Goal: Ask a question: Seek information or help from site administrators or community

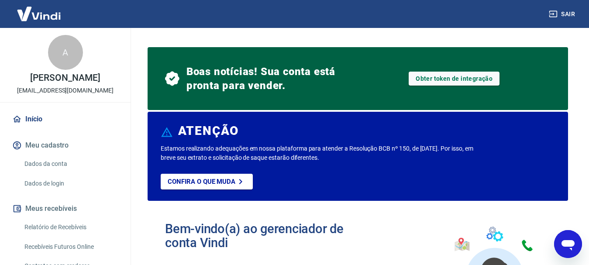
click at [49, 147] on button "Meu cadastro" at bounding box center [65, 145] width 110 height 19
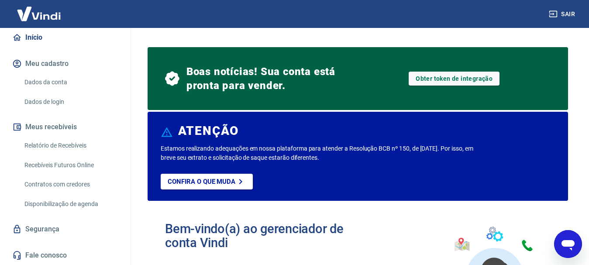
scroll to position [17, 0]
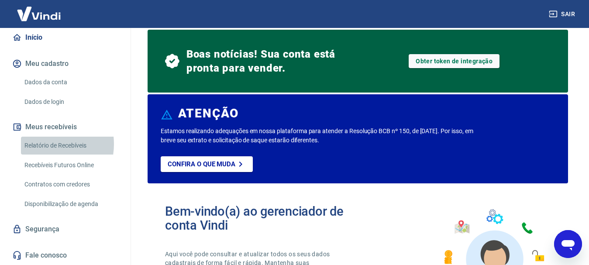
click at [44, 144] on link "Relatório de Recebíveis" at bounding box center [70, 146] width 99 height 18
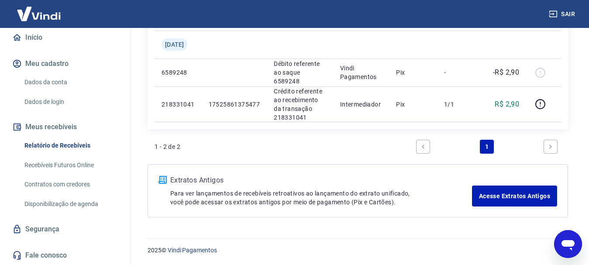
scroll to position [148, 0]
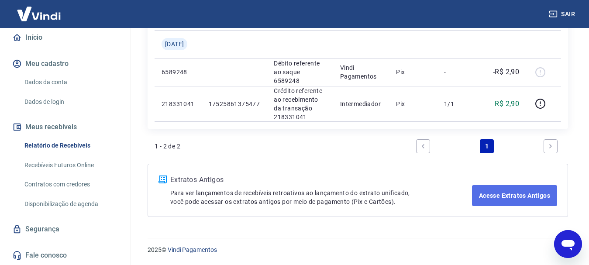
click at [493, 197] on link "Acesse Extratos Antigos" at bounding box center [514, 195] width 85 height 21
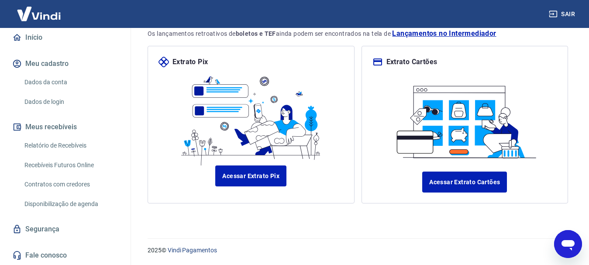
scroll to position [79, 0]
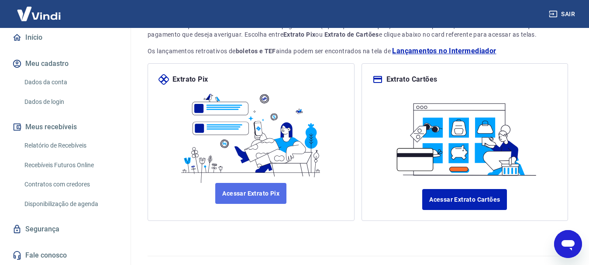
click at [243, 196] on link "Acessar Extrato Pix" at bounding box center [250, 193] width 71 height 21
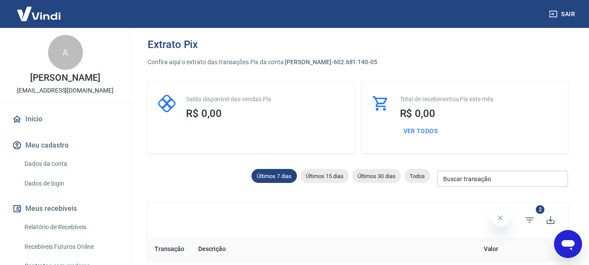
scroll to position [17, 0]
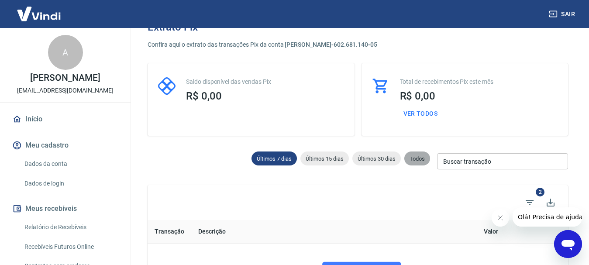
click at [417, 158] on span "Todos" at bounding box center [417, 158] width 26 height 7
click at [415, 158] on span "Todos" at bounding box center [417, 158] width 26 height 7
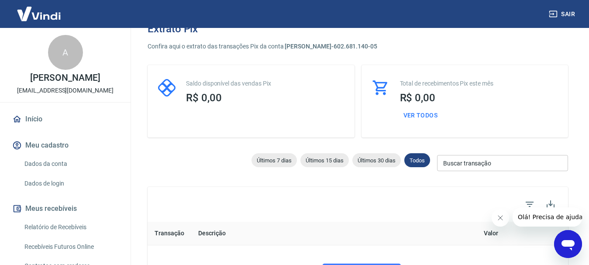
scroll to position [17, 0]
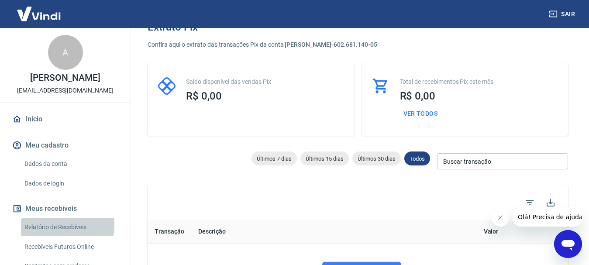
click at [46, 224] on link "Relatório de Recebíveis" at bounding box center [70, 227] width 99 height 18
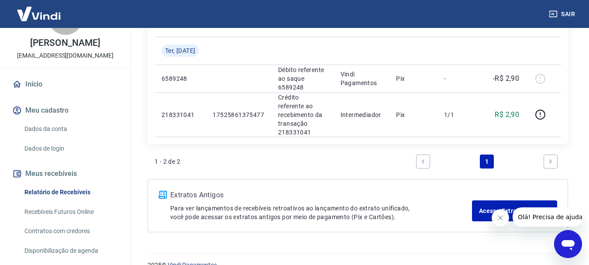
scroll to position [147, 0]
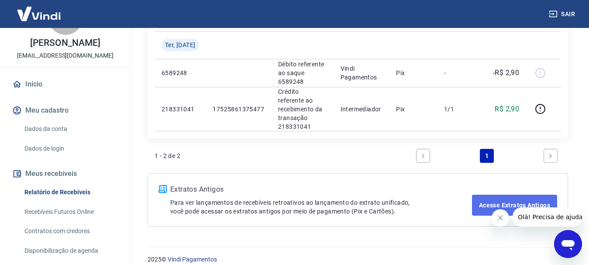
click at [502, 202] on link "Acesse Extratos Antigos" at bounding box center [514, 205] width 85 height 21
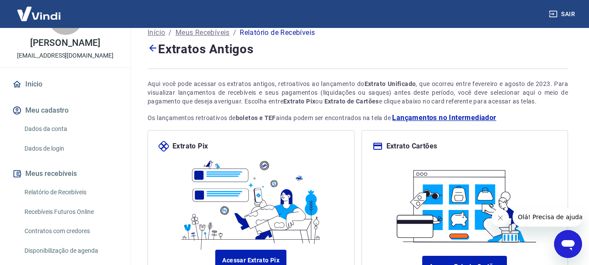
scroll to position [96, 0]
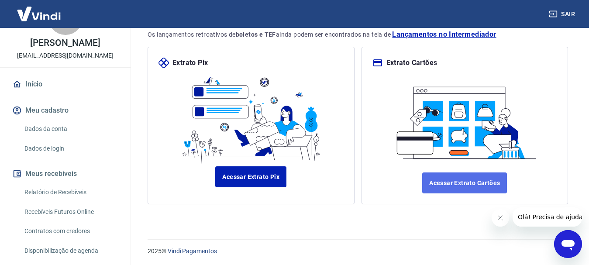
click at [452, 178] on link "Acessar Extrato Cartões" at bounding box center [464, 182] width 85 height 21
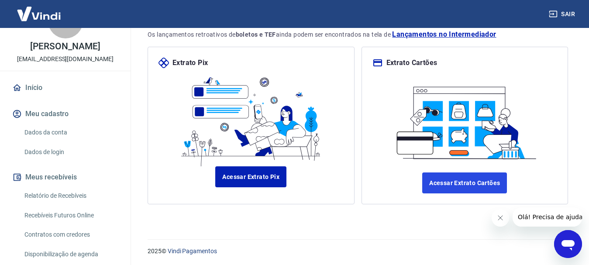
scroll to position [7, 0]
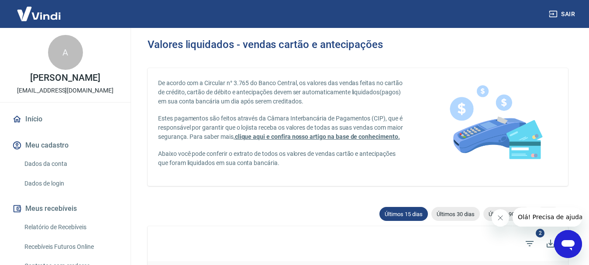
click at [496, 216] on icon "Fechar mensagem da empresa" at bounding box center [499, 217] width 7 height 7
drag, startPoint x: 6, startPoint y: 7, endPoint x: 548, endPoint y: 219, distance: 582.5
click at [548, 219] on div "Últimos 15 dias Últimos 30 dias Últimos 90 dias Todos" at bounding box center [468, 215] width 185 height 17
click at [548, 219] on div "Todos" at bounding box center [548, 214] width 26 height 14
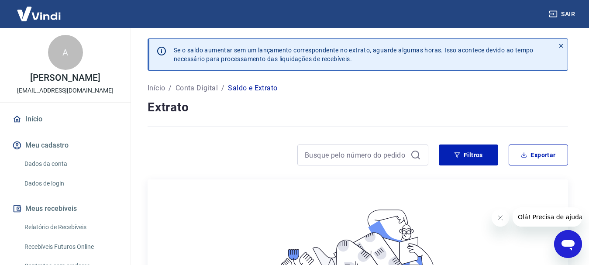
click at [569, 243] on icon "Abrir janela de mensagens" at bounding box center [567, 245] width 13 height 10
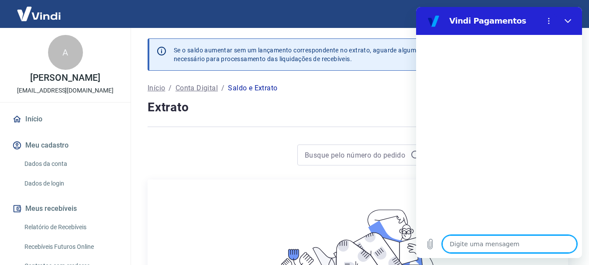
click at [502, 242] on textarea at bounding box center [509, 243] width 134 height 17
type textarea "o"
type textarea "x"
type textarea "ol"
type textarea "x"
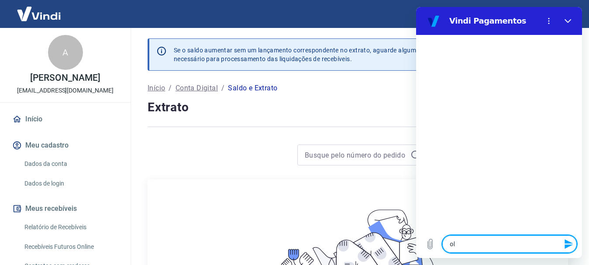
type textarea "ola"
type textarea "x"
type textarea "t"
type textarea "x"
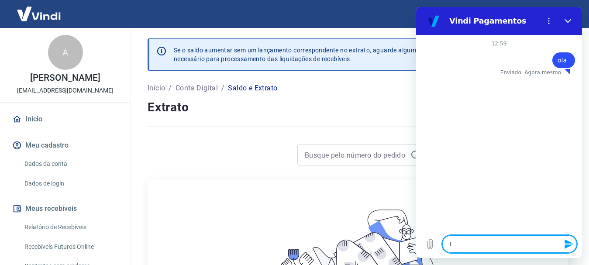
type textarea "tu"
type textarea "x"
type textarea "tud"
type textarea "x"
type textarea "tudo"
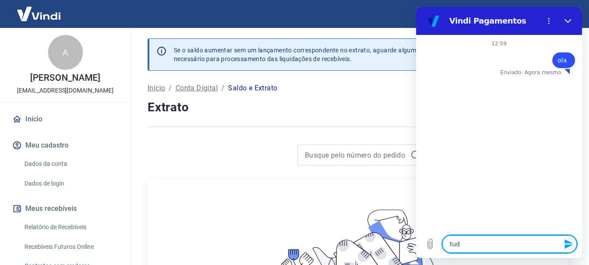
type textarea "x"
type textarea "tudo"
type textarea "x"
type textarea "tudo b"
type textarea "x"
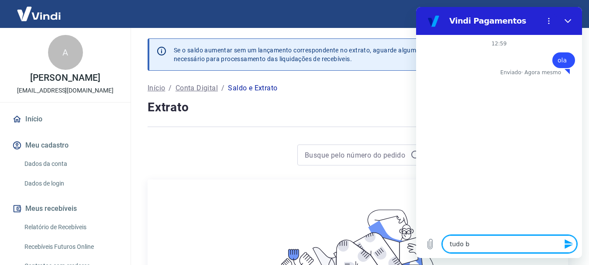
type textarea "tudo be"
type textarea "x"
type textarea "tudo bem"
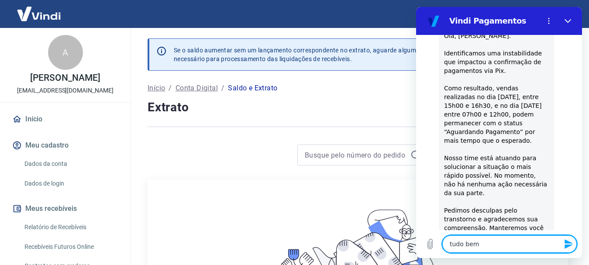
type textarea "x"
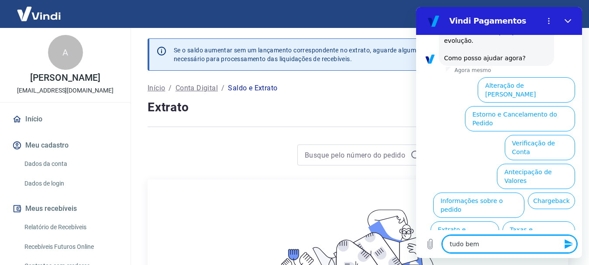
scroll to position [276, 0]
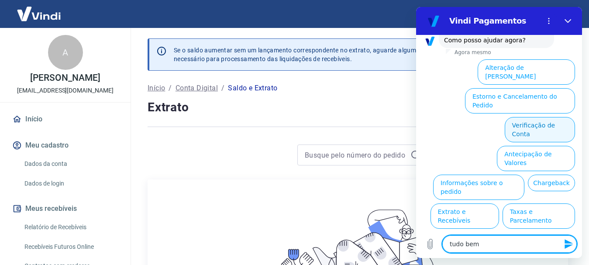
type textarea "tudo bem"
click at [521, 117] on button "Verificação de Conta" at bounding box center [539, 129] width 70 height 25
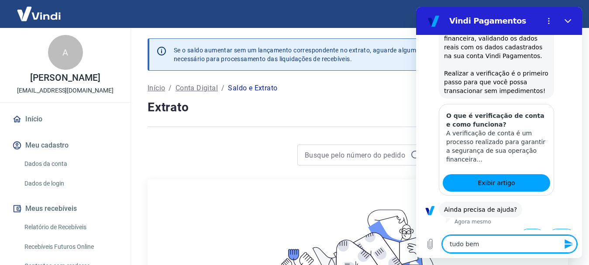
scroll to position [362, 0]
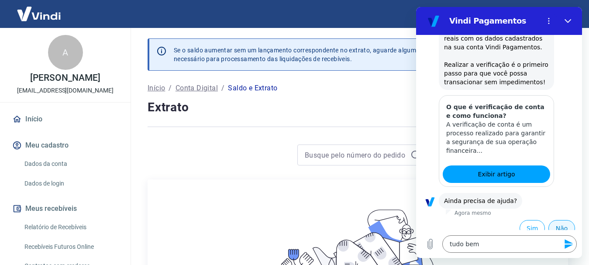
click at [552, 221] on button "Não" at bounding box center [561, 228] width 27 height 17
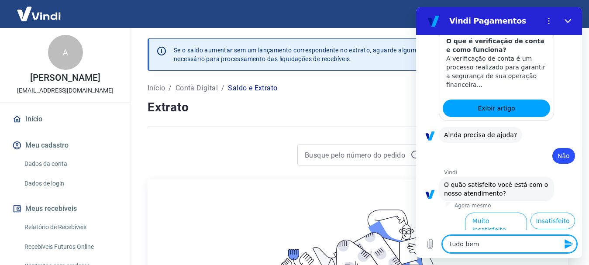
scroll to position [441, 0]
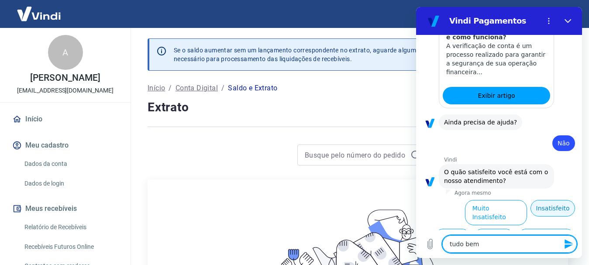
click at [539, 200] on button "Insatisfeito" at bounding box center [552, 208] width 45 height 17
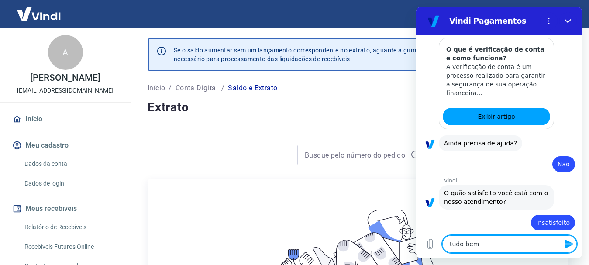
scroll to position [421, 0]
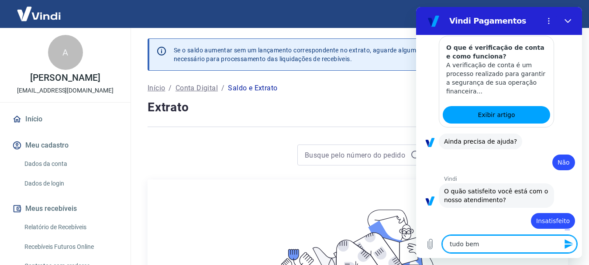
type textarea "x"
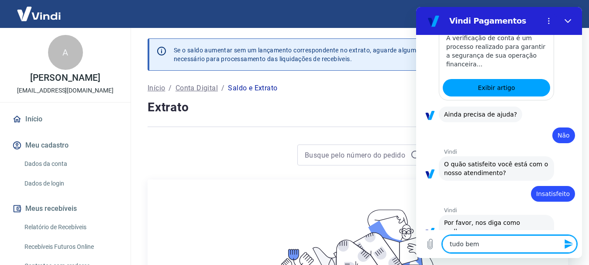
scroll to position [450, 0]
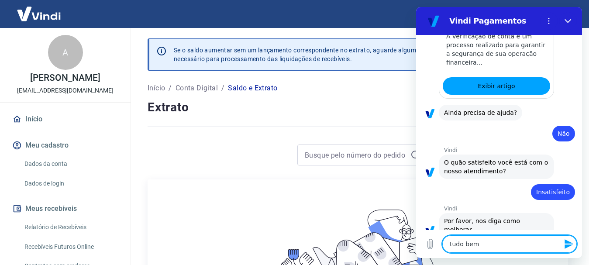
click at [513, 244] on textarea "tudo bem" at bounding box center [509, 243] width 134 height 17
type textarea "tudo be"
type textarea "x"
type textarea "tudo b"
type textarea "x"
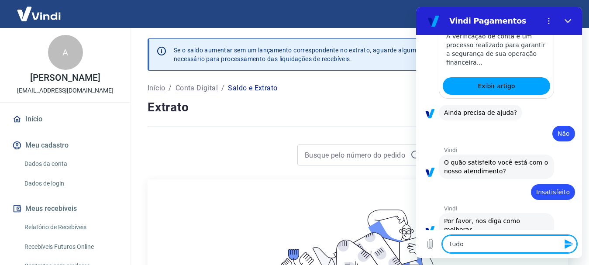
type textarea "tud"
type textarea "x"
type textarea "tu"
type textarea "x"
type textarea "t"
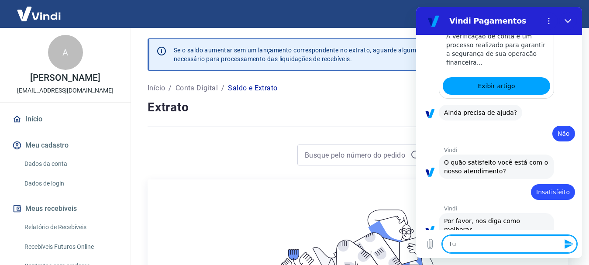
type textarea "x"
type textarea "e"
type textarea "x"
type textarea "eu"
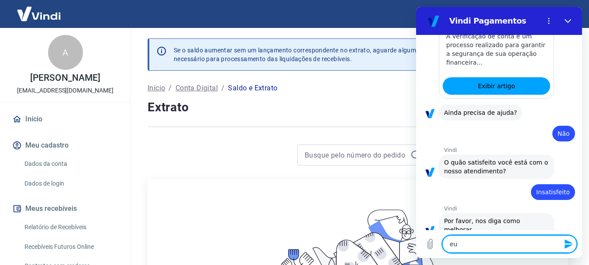
type textarea "x"
type textarea "eu"
type textarea "x"
type textarea "eu q"
type textarea "x"
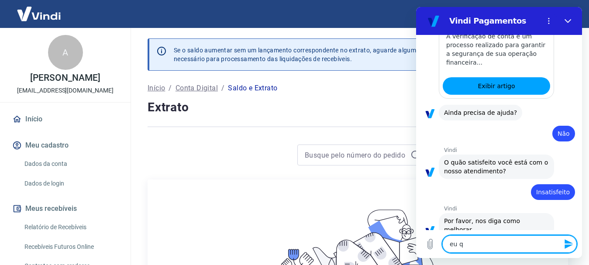
type textarea "eu qu"
type textarea "x"
type textarea "eu que"
type textarea "x"
type textarea "eu quer"
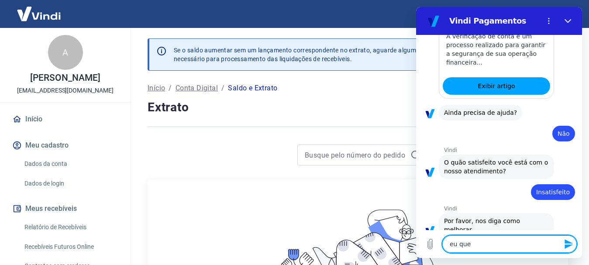
type textarea "x"
type textarea "eu quero"
type textarea "x"
type textarea "eu quero"
type textarea "x"
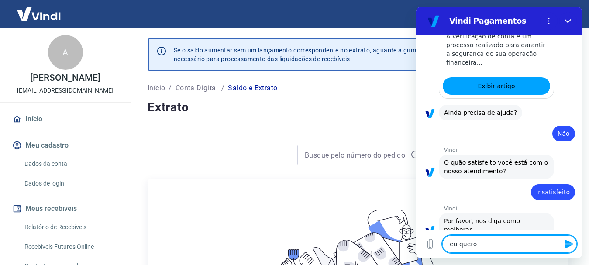
type textarea "eu quero f"
type textarea "x"
type textarea "eu quero fa"
type textarea "x"
type textarea "eu quero fal"
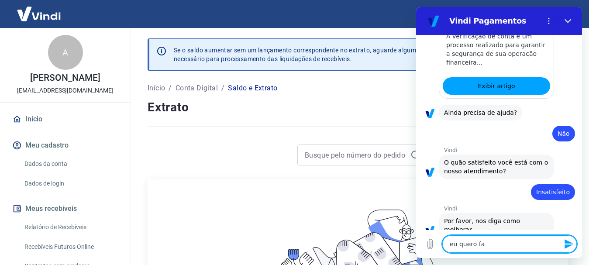
type textarea "x"
type textarea "eu quero fala"
type textarea "x"
type textarea "eu quero falar"
type textarea "x"
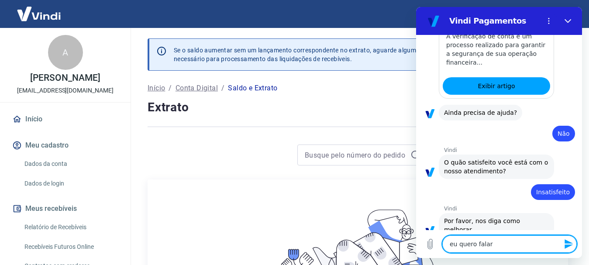
type textarea "eu quero falar"
type textarea "x"
type textarea "eu quero falar c"
type textarea "x"
type textarea "eu quero falar co"
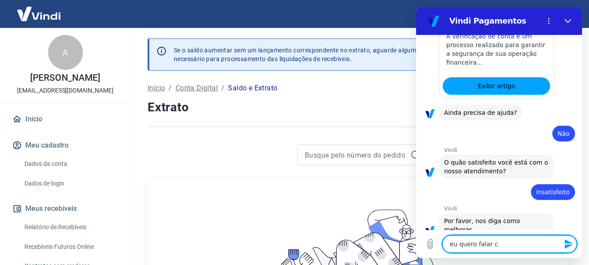
type textarea "x"
type textarea "eu quero falar com"
type textarea "x"
type textarea "eu quero falar com"
type textarea "x"
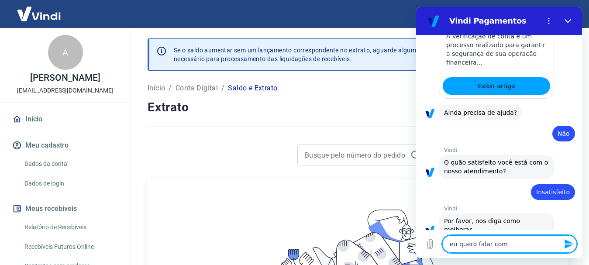
type textarea "eu quero falar com u"
type textarea "x"
type textarea "eu quero falar com um"
type textarea "x"
type textarea "eu quero falar com um"
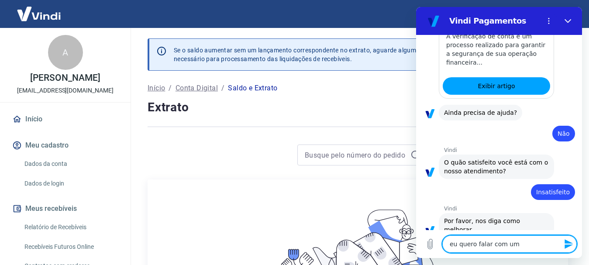
type textarea "x"
type textarea "eu quero falar com um h"
type textarea "x"
type textarea "eu quero falar com um hu"
type textarea "x"
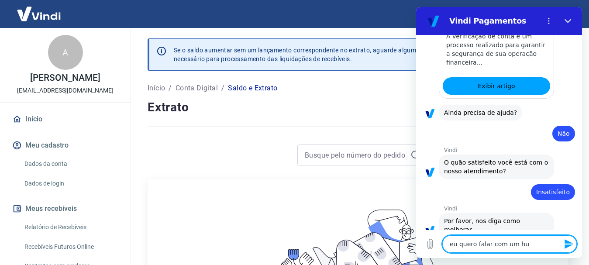
type textarea "eu quero falar com um hum"
type textarea "x"
type textarea "eu quero falar com um huma"
type textarea "x"
type textarea "eu quero falar com um human"
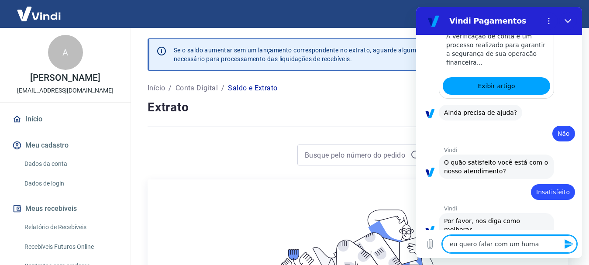
type textarea "x"
type textarea "eu quero falar com um humano"
type textarea "x"
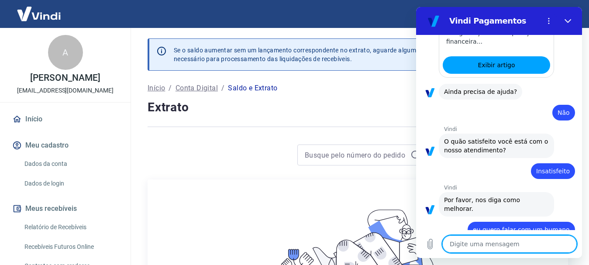
type textarea "x"
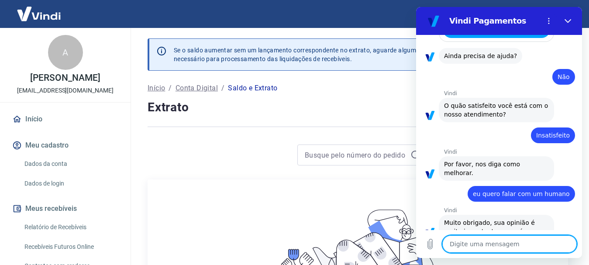
scroll to position [509, 0]
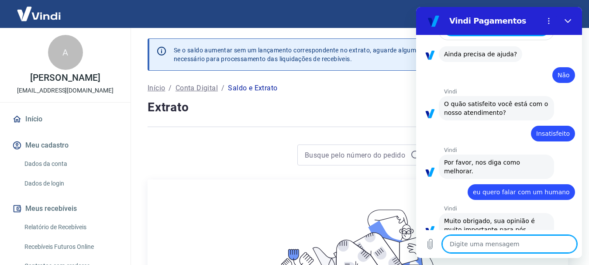
type textarea "x"
click at [475, 246] on textarea at bounding box center [509, 243] width 134 height 17
type textarea "e"
type textarea "x"
type textarea "eu"
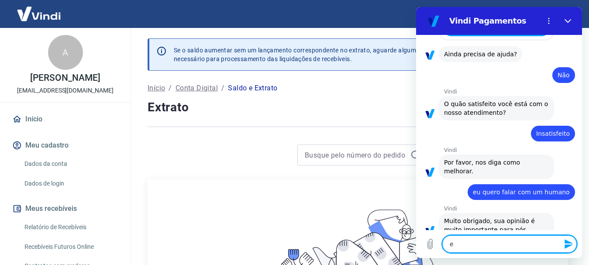
type textarea "x"
type textarea "eu"
type textarea "x"
type textarea "eu q"
type textarea "x"
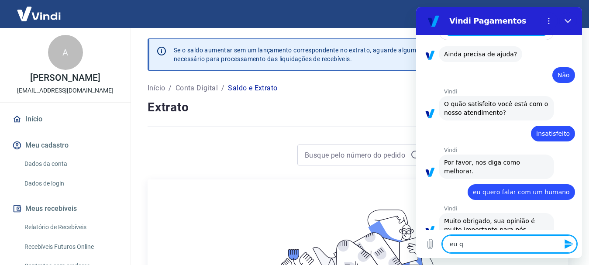
type textarea "eu qu"
type textarea "x"
type textarea "eu que"
type textarea "x"
type textarea "eu quer"
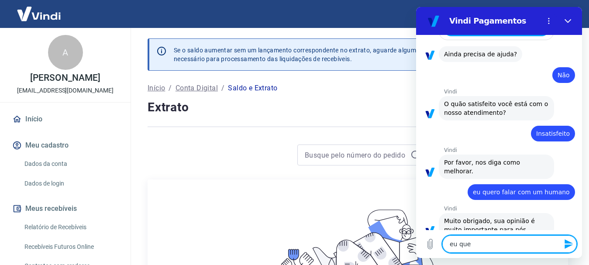
type textarea "x"
type textarea "eu quero"
type textarea "x"
type textarea "eu quero"
type textarea "x"
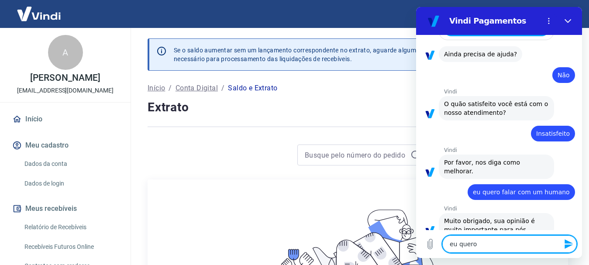
type textarea "eu quero f"
type textarea "x"
type textarea "eu quero fa"
type textarea "x"
type textarea "eu quero fal"
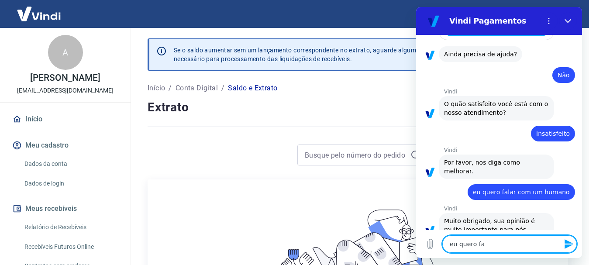
type textarea "x"
type textarea "eu quero fala"
type textarea "x"
type textarea "eu quero falar"
type textarea "x"
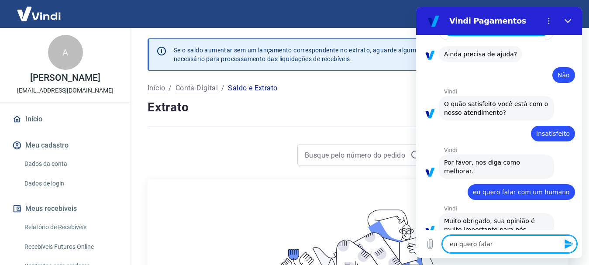
type textarea "eu quero falar"
type textarea "x"
type textarea "eu quero falar c"
type textarea "x"
type textarea "eu quero falar co"
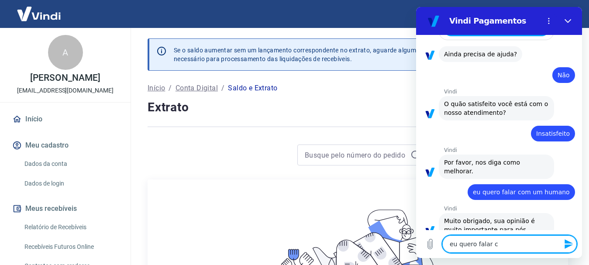
type textarea "x"
type textarea "eu quero falar com"
type textarea "x"
type textarea "eu quero falar com"
type textarea "x"
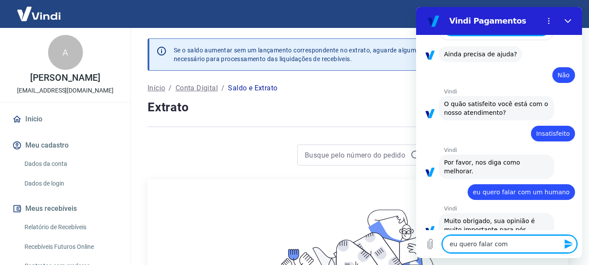
type textarea "eu quero falar com u"
type textarea "x"
type textarea "eu quero falar com u"
type textarea "x"
type textarea "eu quero falar com u m"
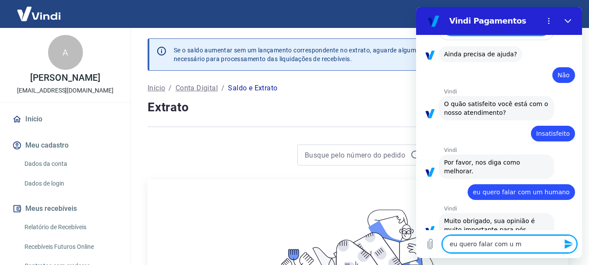
type textarea "x"
type textarea "eu quero falar com u ma"
type textarea "x"
type textarea "eu quero falar com u mat"
type textarea "x"
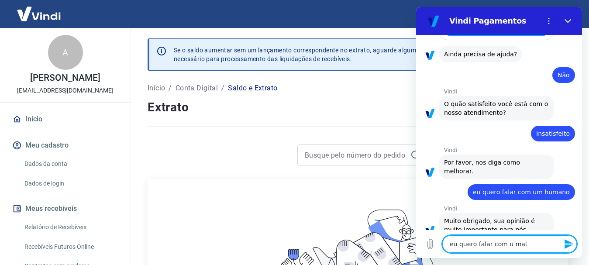
type textarea "eu quero falar com u mate"
type textarea "x"
type textarea "eu quero falar com u maten"
type textarea "x"
type textarea "eu quero falar com u matend"
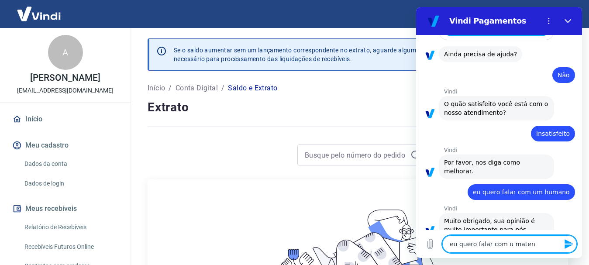
type textarea "x"
type textarea "eu quero falar com u matende"
type textarea "x"
type textarea "eu quero falar com u matenden"
type textarea "x"
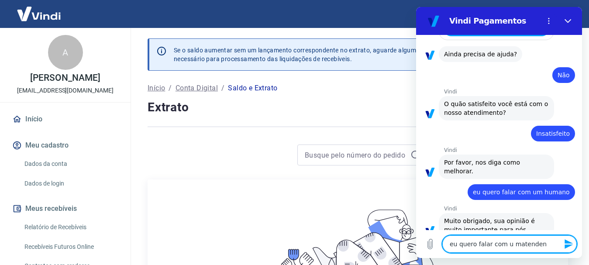
type textarea "eu quero falar com u matendent"
type textarea "x"
type textarea "eu quero falar com u matendente"
type textarea "x"
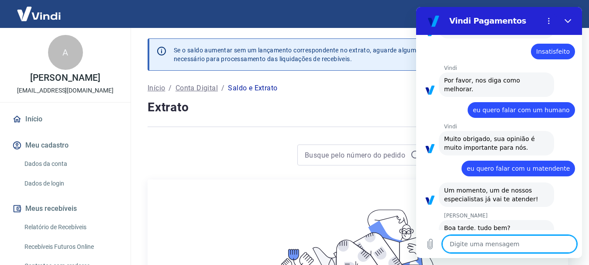
scroll to position [624, 0]
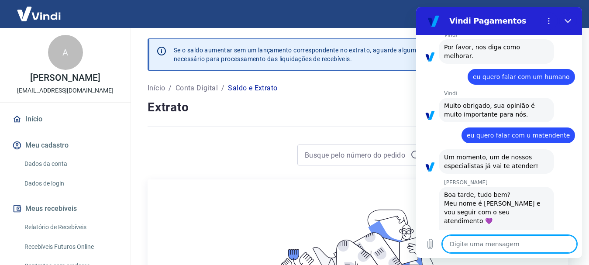
type textarea "x"
click at [467, 248] on textarea at bounding box center [509, 243] width 134 height 17
type textarea "o"
type textarea "x"
type textarea "ol"
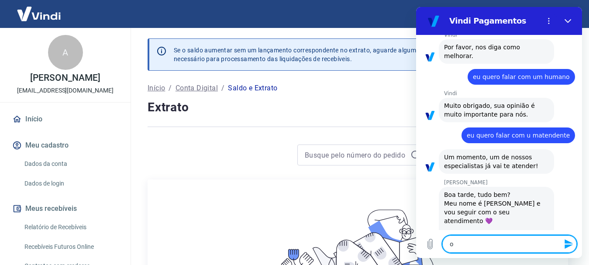
type textarea "x"
type textarea "ola"
type textarea "x"
type textarea "ola"
type textarea "x"
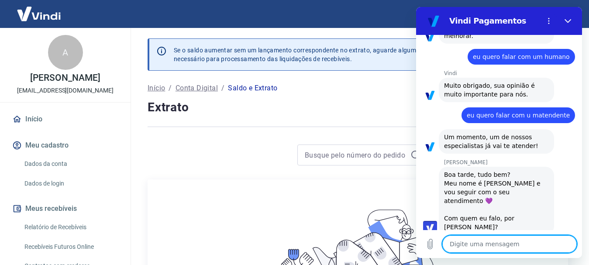
type textarea "x"
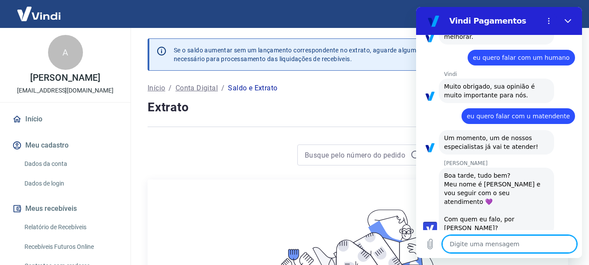
type textarea "t"
type textarea "x"
type textarea "tu"
type textarea "x"
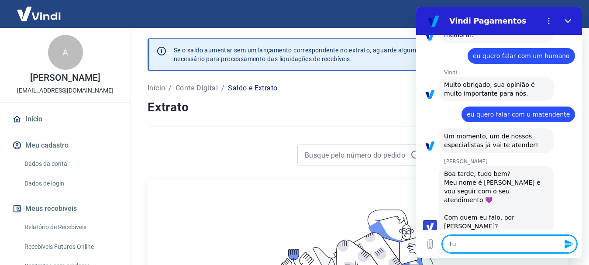
type textarea "tud"
type textarea "x"
type textarea "tudo"
type textarea "x"
type textarea "tudo"
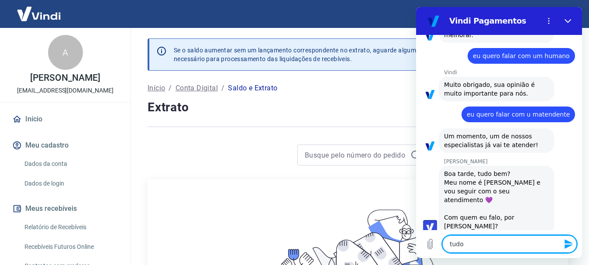
type textarea "x"
type textarea "tudo b"
type textarea "x"
type textarea "tudo be"
type textarea "x"
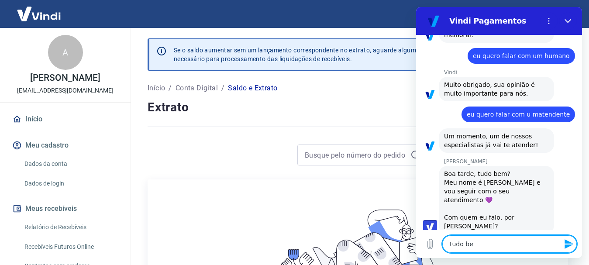
type textarea "tudo bem"
type textarea "x"
type textarea "tudo bem"
type textarea "x"
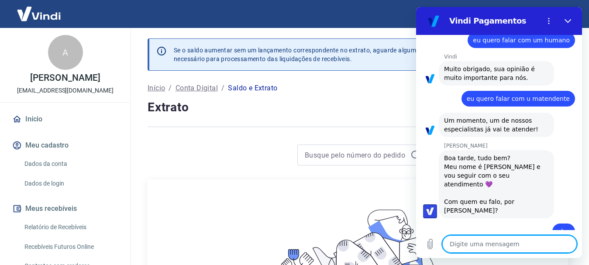
type textarea "x"
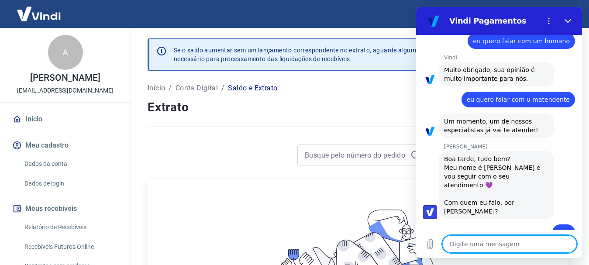
scroll to position [661, 0]
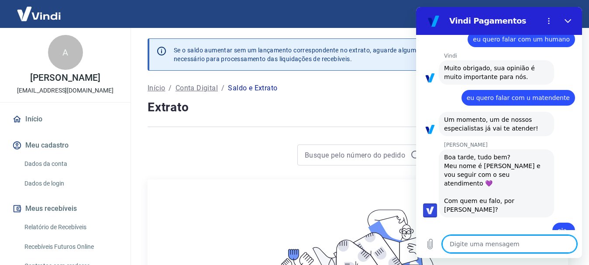
type textarea "m"
type textarea "x"
type textarea "me"
type textarea "x"
type textarea "me"
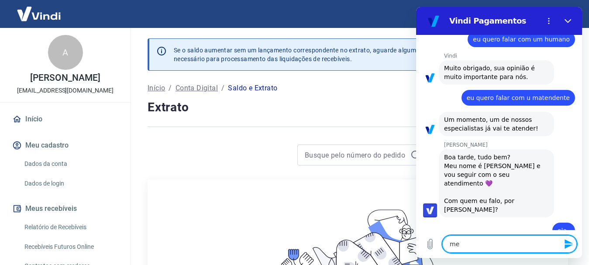
type textarea "x"
type textarea "me"
type textarea "x"
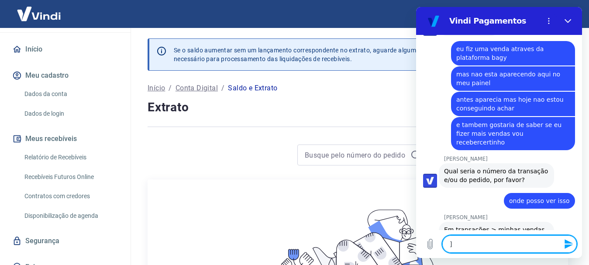
scroll to position [82, 0]
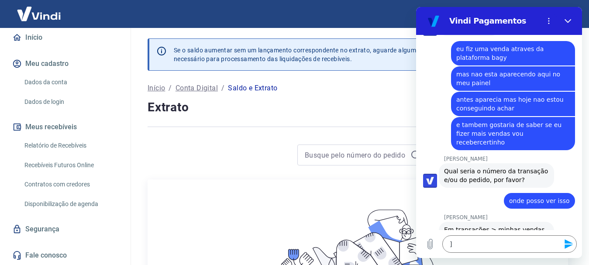
drag, startPoint x: 131, startPoint y: 240, endPoint x: 139, endPoint y: 154, distance: 85.9
click at [139, 154] on div "Se o saldo aumentar sem um lançamento correspondente no extrato, aguarde alguma…" at bounding box center [358, 199] width 462 height 343
click at [35, 39] on link "Início" at bounding box center [65, 37] width 110 height 19
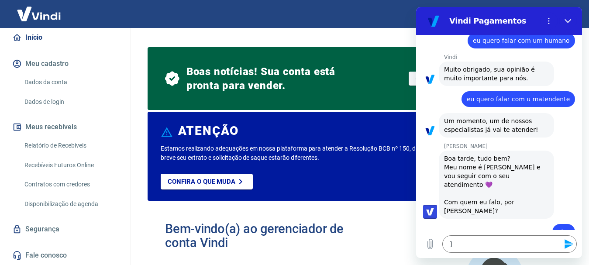
scroll to position [926, 0]
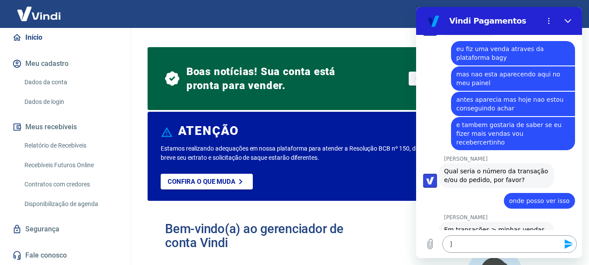
click at [468, 242] on textarea "]" at bounding box center [509, 243] width 134 height 17
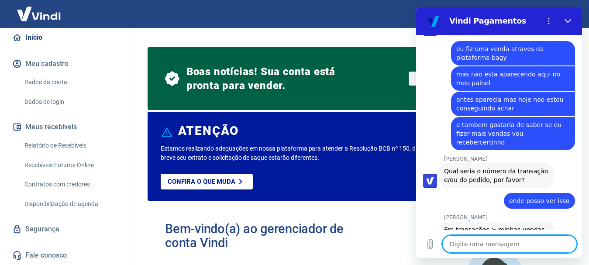
click at [462, 243] on textarea at bounding box center [509, 243] width 134 height 17
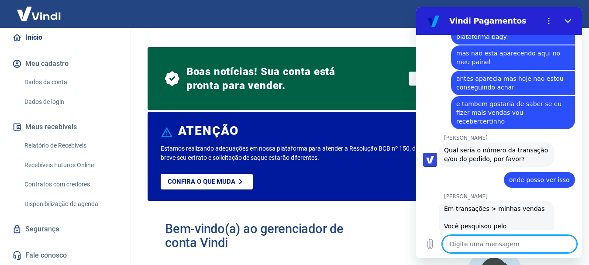
scroll to position [976, 0]
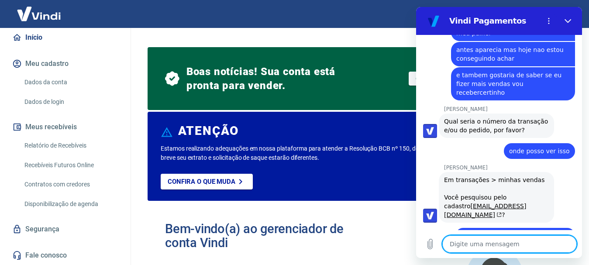
click at [490, 247] on textarea at bounding box center [509, 243] width 134 height 17
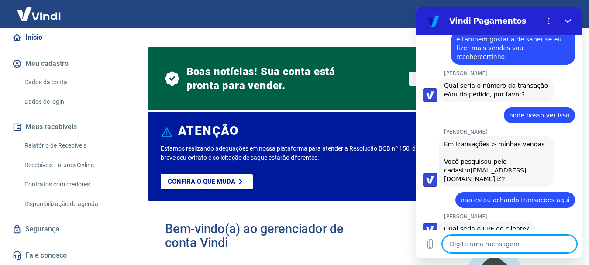
scroll to position [1013, 0]
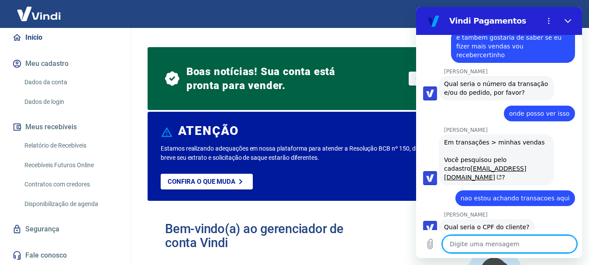
click at [464, 245] on textarea at bounding box center [509, 243] width 134 height 17
paste textarea "Pedido #17525861375477"
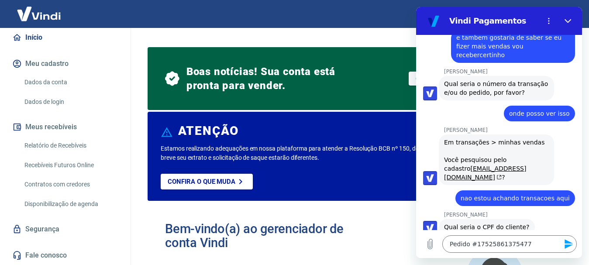
click at [568, 243] on icon "Enviar mensagem" at bounding box center [568, 244] width 10 height 10
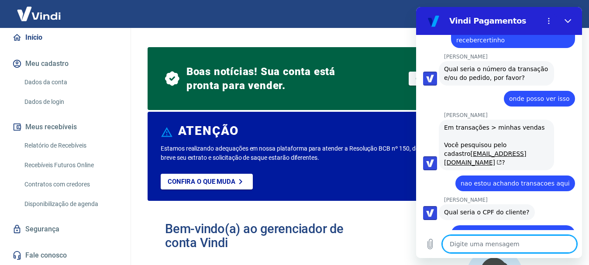
scroll to position [1030, 0]
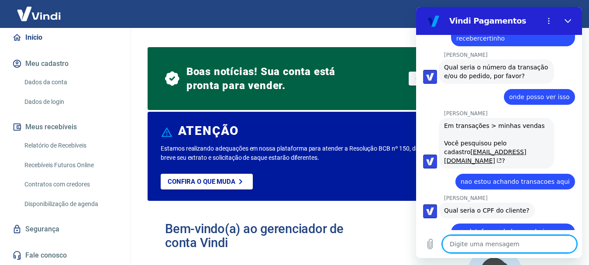
click at [483, 242] on textarea at bounding box center [509, 243] width 134 height 17
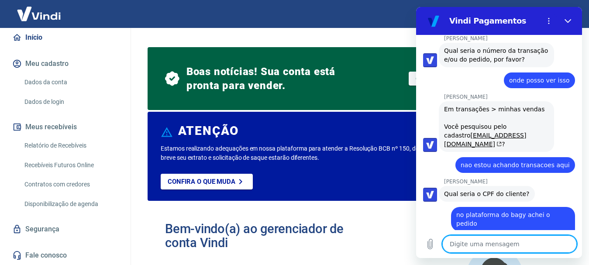
scroll to position [1110, 0]
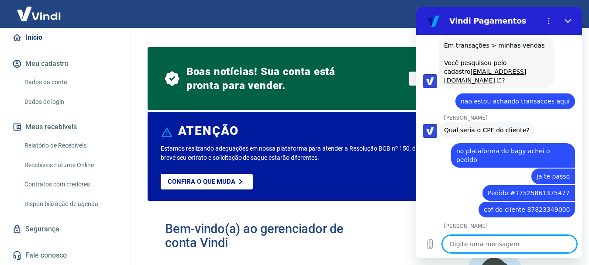
click at [479, 244] on textarea at bounding box center [509, 243] width 134 height 17
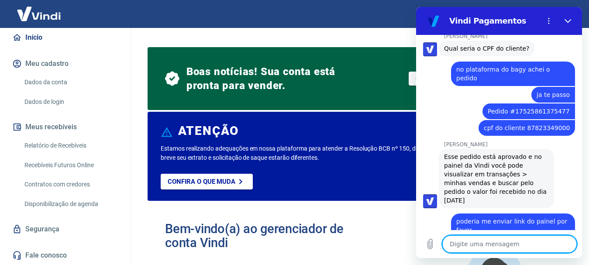
scroll to position [1194, 0]
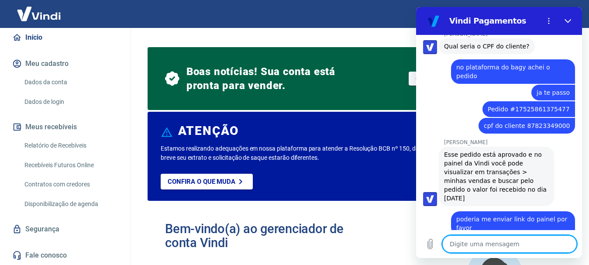
click at [479, 246] on textarea at bounding box center [509, 243] width 134 height 17
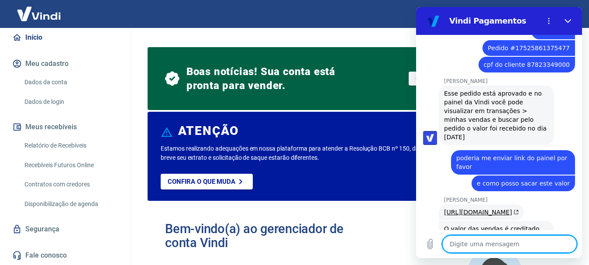
scroll to position [1252, 0]
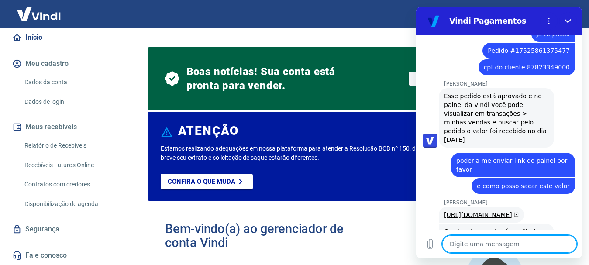
click at [475, 243] on textarea at bounding box center [509, 243] width 134 height 17
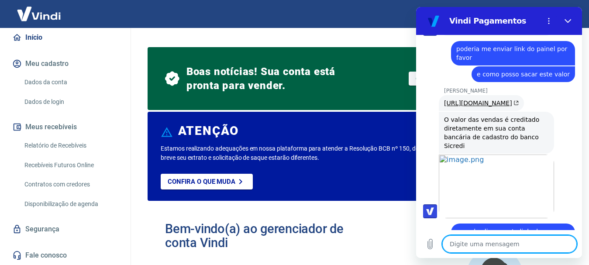
scroll to position [1365, 0]
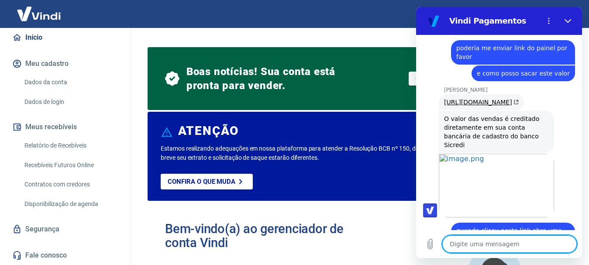
click at [477, 246] on textarea at bounding box center [509, 243] width 134 height 17
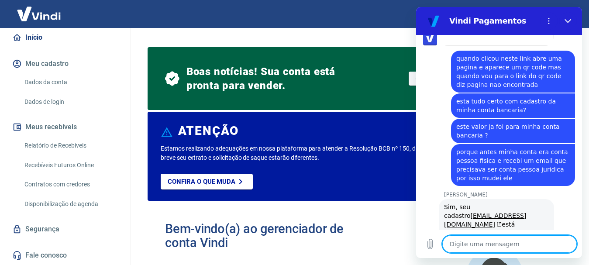
scroll to position [1538, 0]
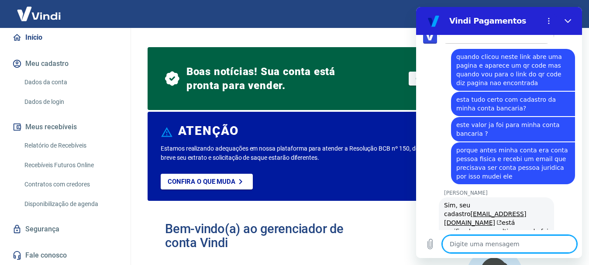
click at [459, 244] on textarea at bounding box center [509, 243] width 134 height 17
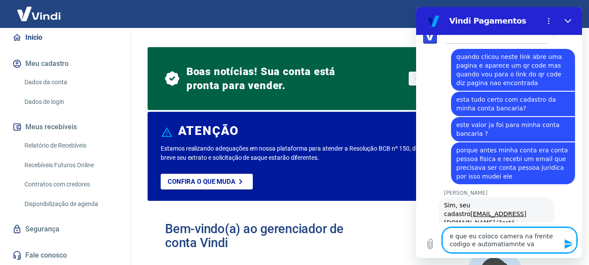
click at [394, 83] on div "Boas notícias! Sua conta está pronta para vender. Obter token de integração" at bounding box center [357, 79] width 385 height 42
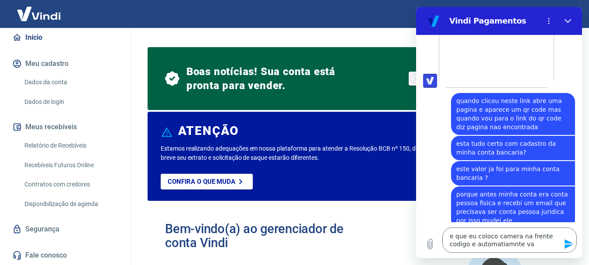
scroll to position [1455, 0]
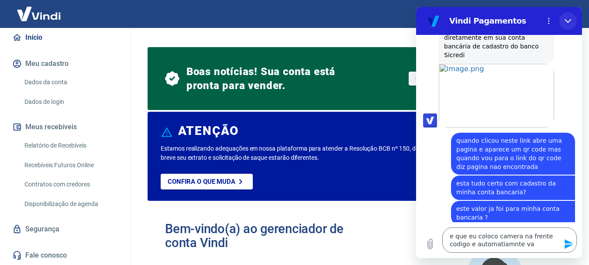
click at [567, 17] on button "Fechar" at bounding box center [567, 20] width 17 height 17
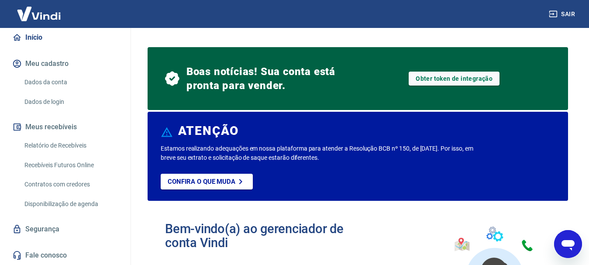
click at [565, 237] on icon "Abrir janela de mensagens" at bounding box center [568, 244] width 16 height 16
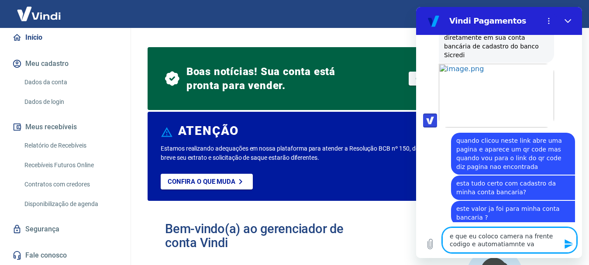
scroll to position [1546, 0]
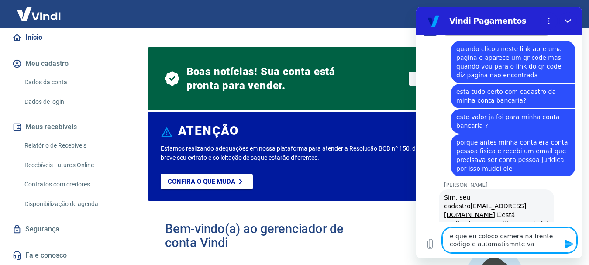
click at [534, 247] on textarea "e que eu coloco camera na frente codigo e automatiamnte va" at bounding box center [509, 239] width 134 height 25
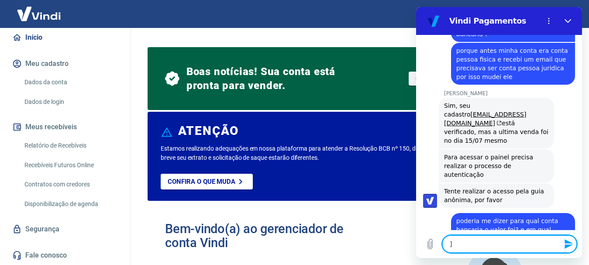
scroll to position [1640, 0]
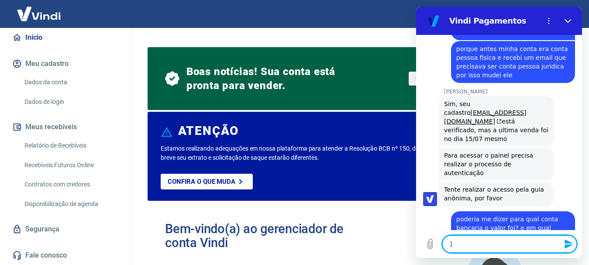
click at [476, 244] on textarea "]" at bounding box center [509, 243] width 134 height 17
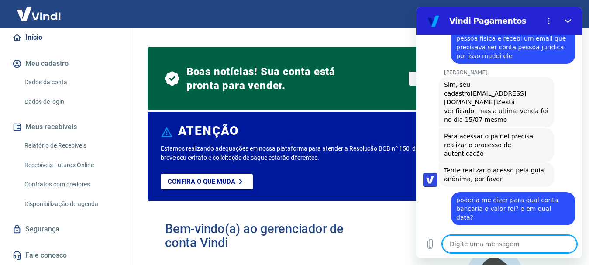
scroll to position [1661, 0]
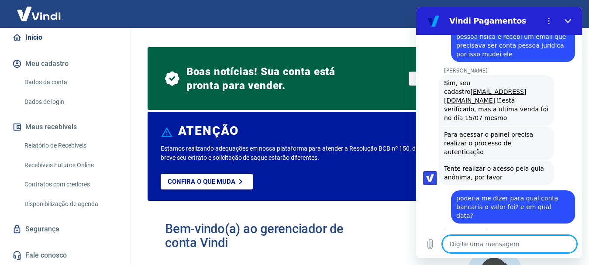
click at [476, 242] on textarea at bounding box center [509, 243] width 134 height 17
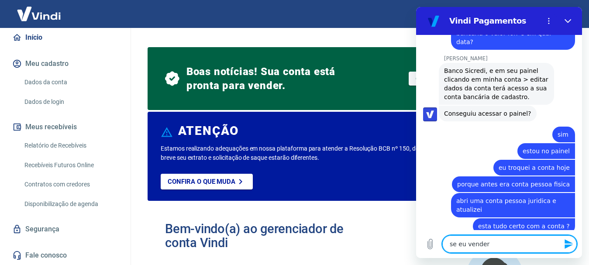
scroll to position [1833, 0]
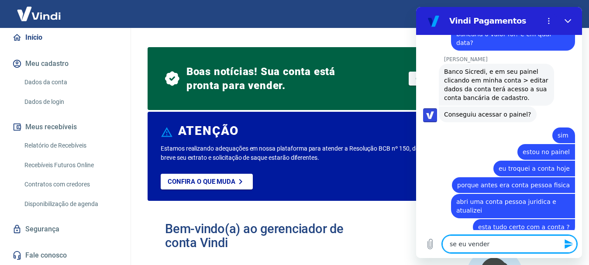
scroll to position [1871, 0]
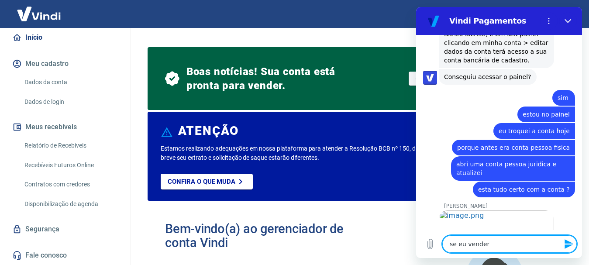
click at [477, 250] on textarea "se eu vender" at bounding box center [509, 243] width 134 height 17
click at [491, 240] on textarea "se eu vender" at bounding box center [509, 243] width 134 height 17
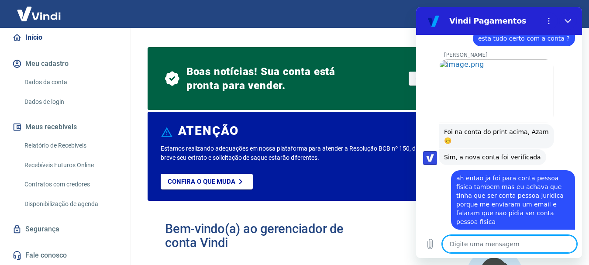
scroll to position [2041, 0]
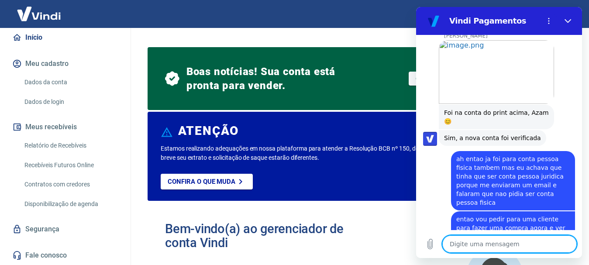
click at [513, 243] on textarea at bounding box center [509, 243] width 134 height 17
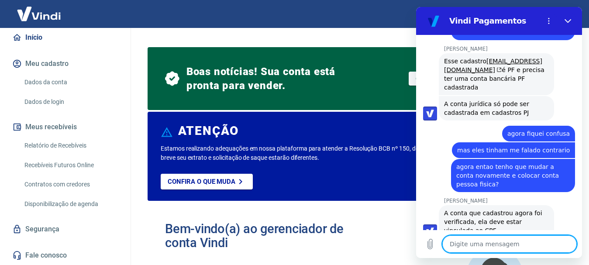
scroll to position [2247, 0]
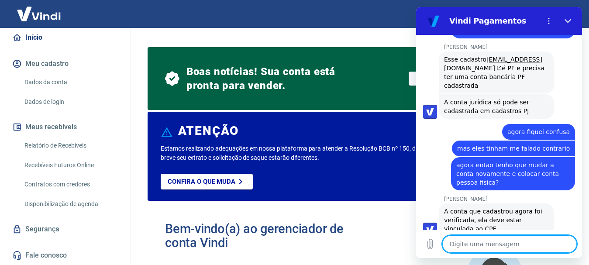
click at [38, 82] on link "Dados da conta" at bounding box center [70, 82] width 99 height 18
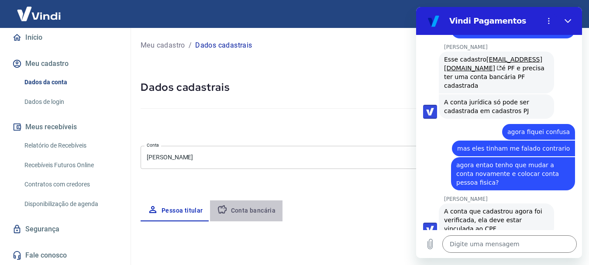
click at [250, 209] on button "Conta bancária" at bounding box center [246, 210] width 73 height 21
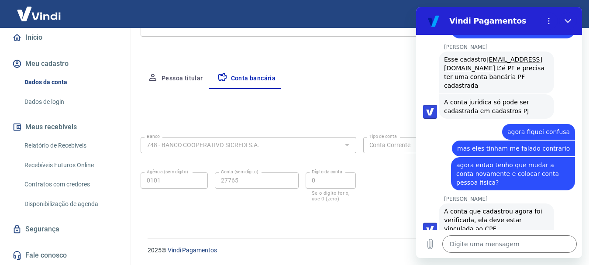
scroll to position [133, 0]
click at [168, 79] on button "Pessoa titular" at bounding box center [174, 78] width 69 height 21
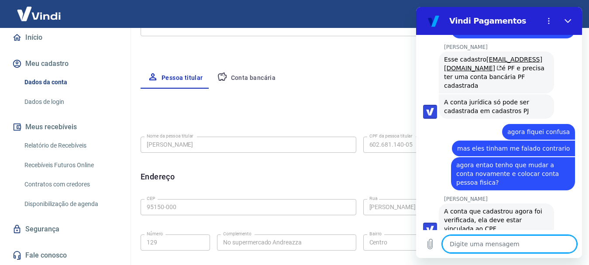
scroll to position [2276, 0]
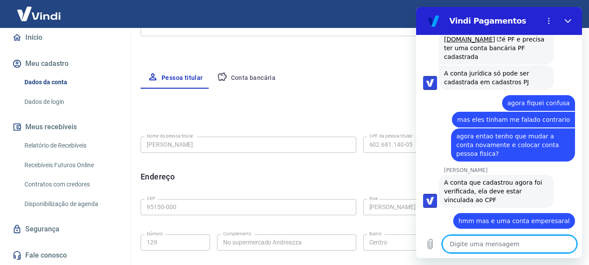
click at [467, 243] on textarea at bounding box center [509, 243] width 134 height 17
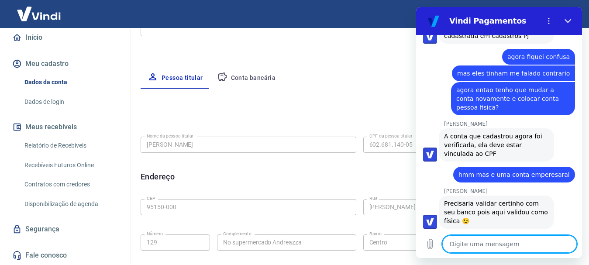
scroll to position [2377, 0]
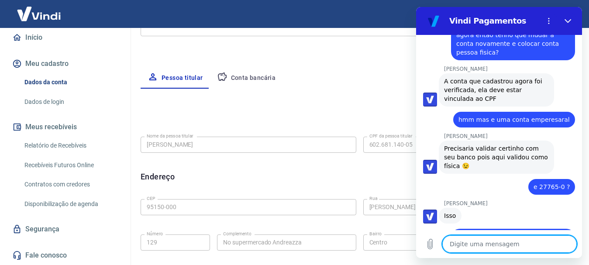
click at [487, 245] on textarea at bounding box center [509, 243] width 134 height 17
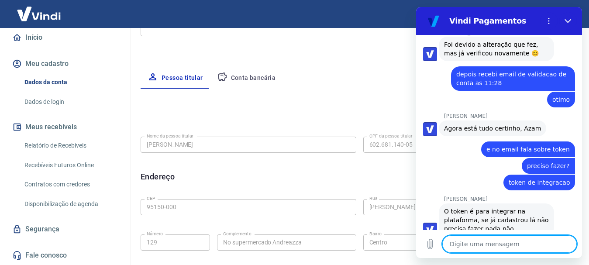
scroll to position [2765, 0]
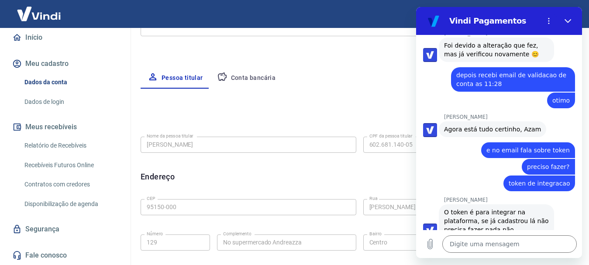
click at [252, 79] on button "Conta bancária" at bounding box center [246, 78] width 73 height 21
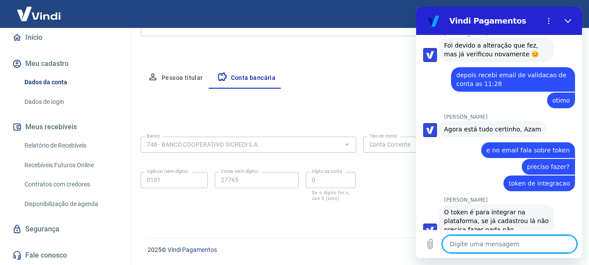
scroll to position [2804, 0]
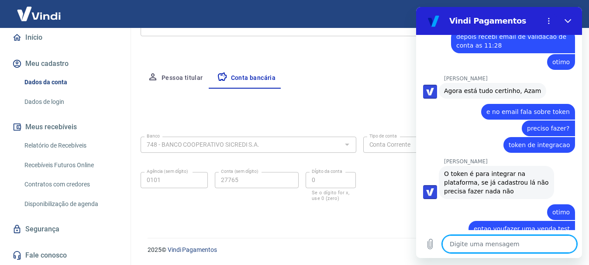
click at [462, 242] on textarea at bounding box center [509, 243] width 134 height 17
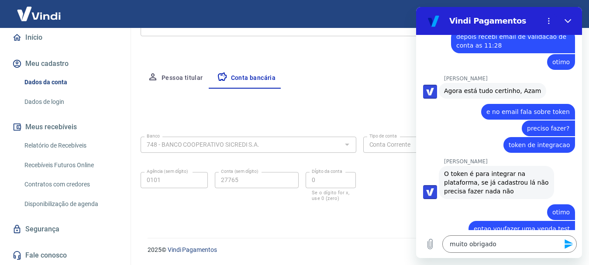
click at [572, 247] on icon "Enviar mensagem" at bounding box center [568, 244] width 10 height 10
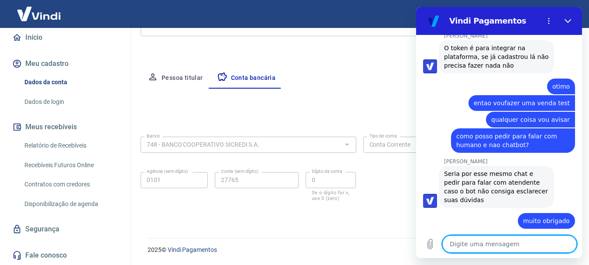
scroll to position [3024, 0]
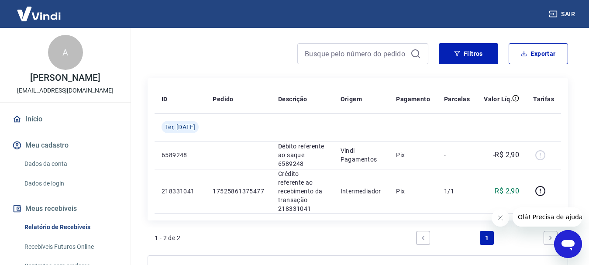
scroll to position [66, 0]
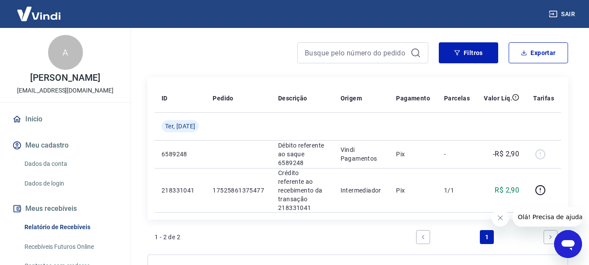
click at [563, 241] on icon "Abrir janela de mensagens" at bounding box center [567, 245] width 13 height 10
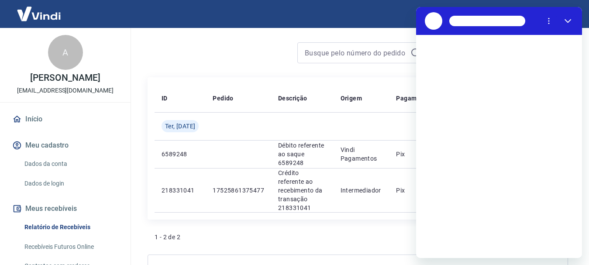
scroll to position [0, 0]
